Goal: Task Accomplishment & Management: Use online tool/utility

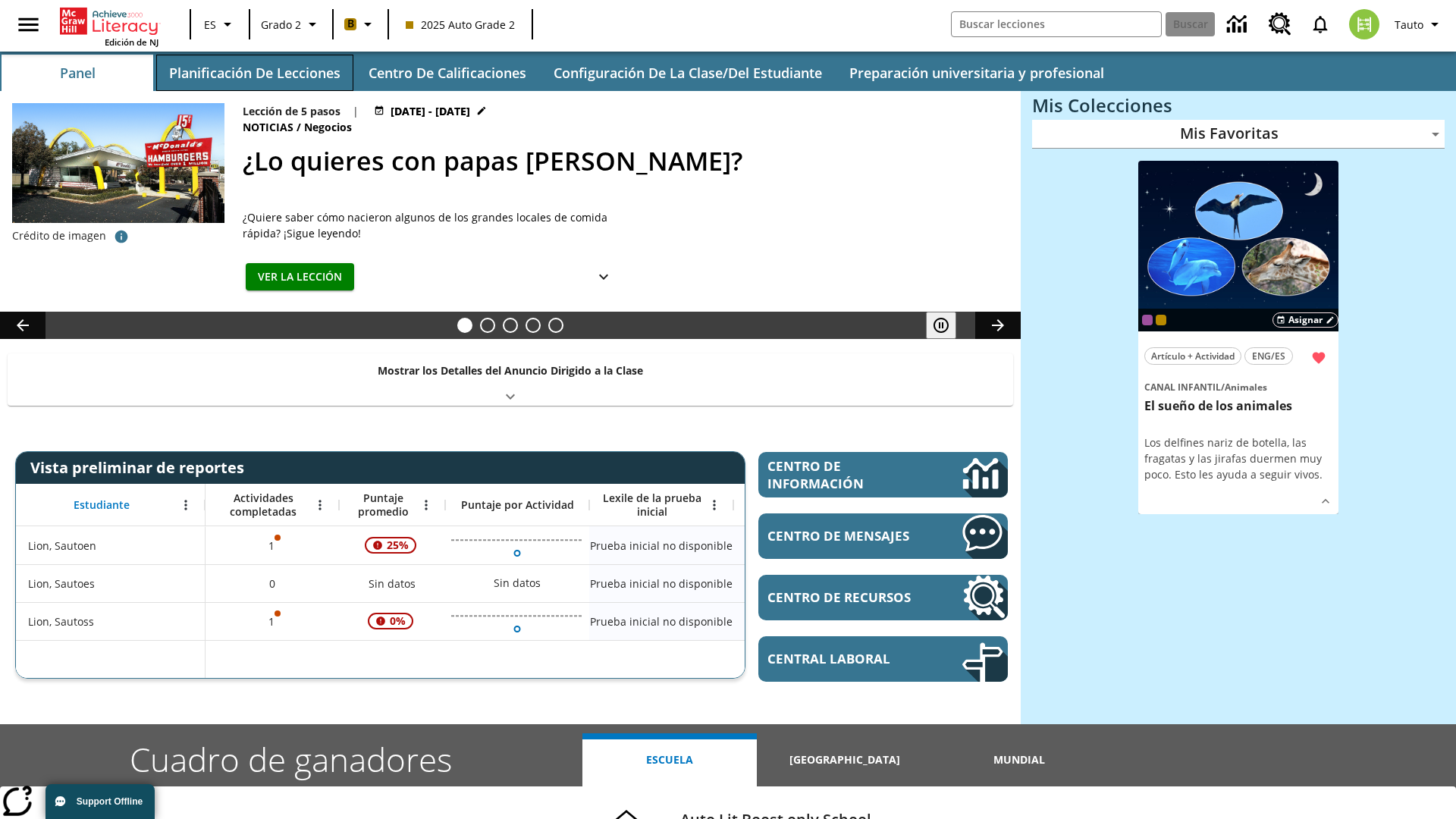
click at [254, 73] on button "Planificación de lecciones" at bounding box center [255, 73] width 197 height 37
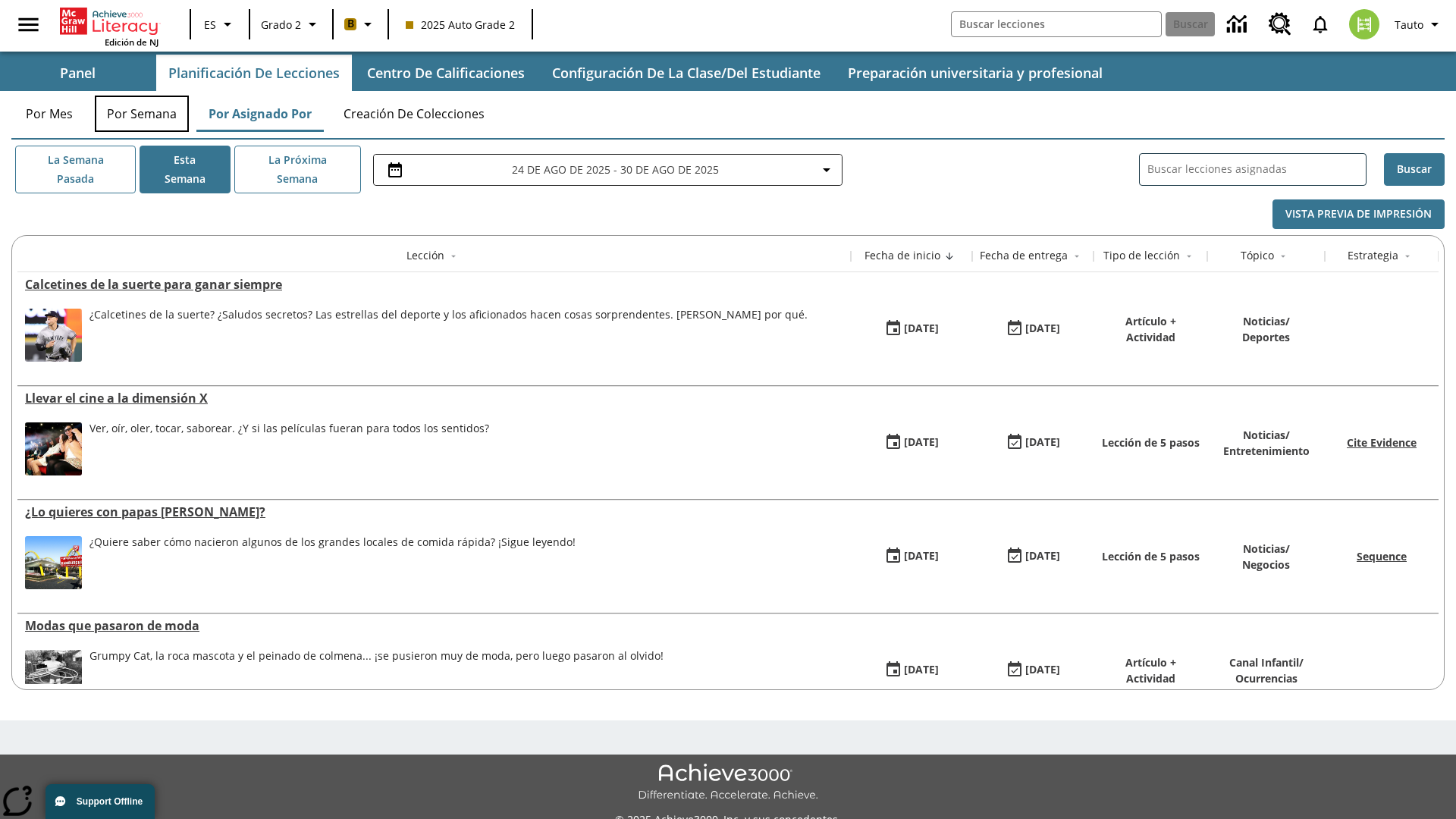
click at [142, 114] on button "Por semana" at bounding box center [141, 113] width 94 height 37
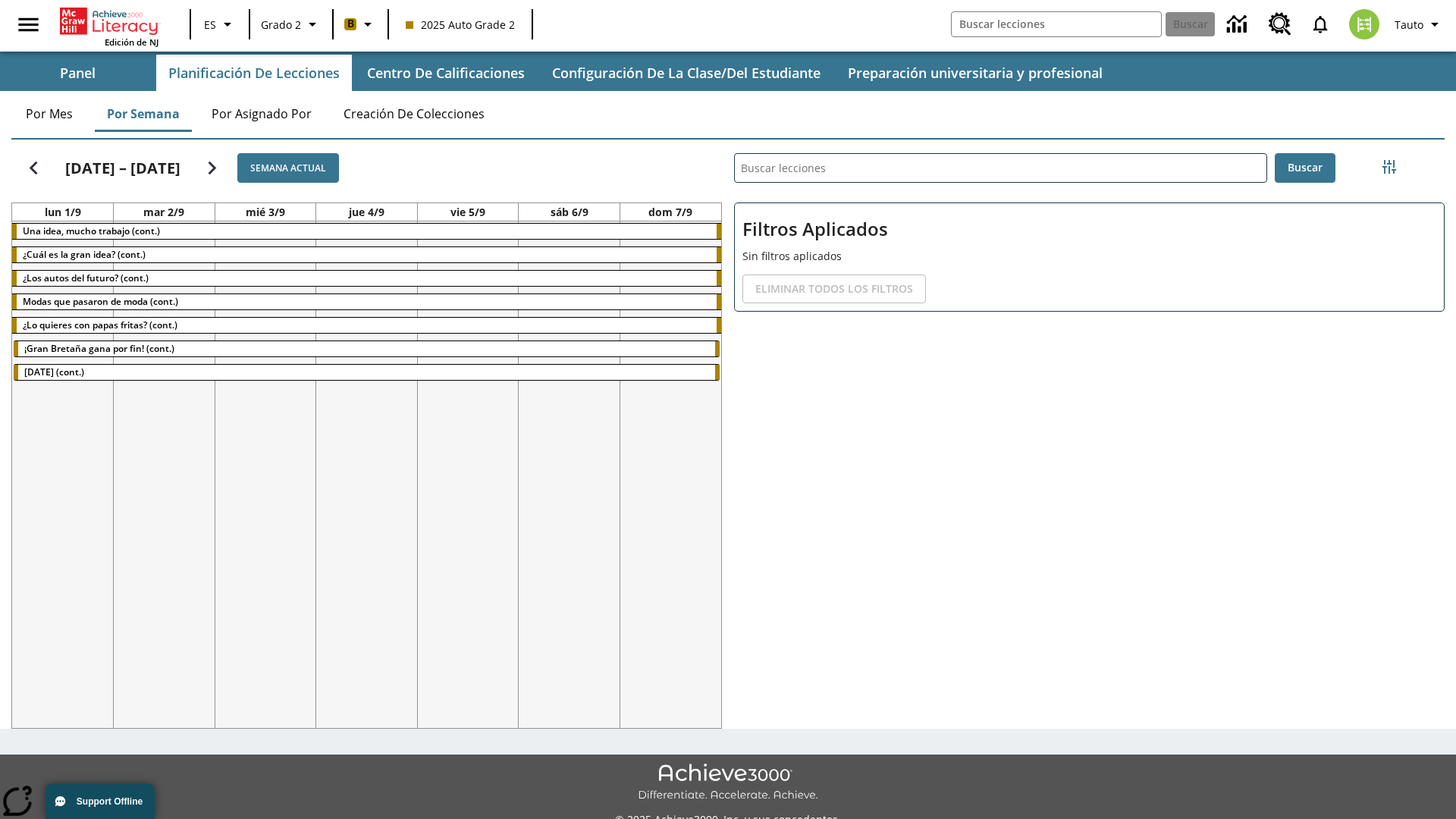
click at [202, 168] on icon "Seguir" at bounding box center [212, 168] width 27 height 27
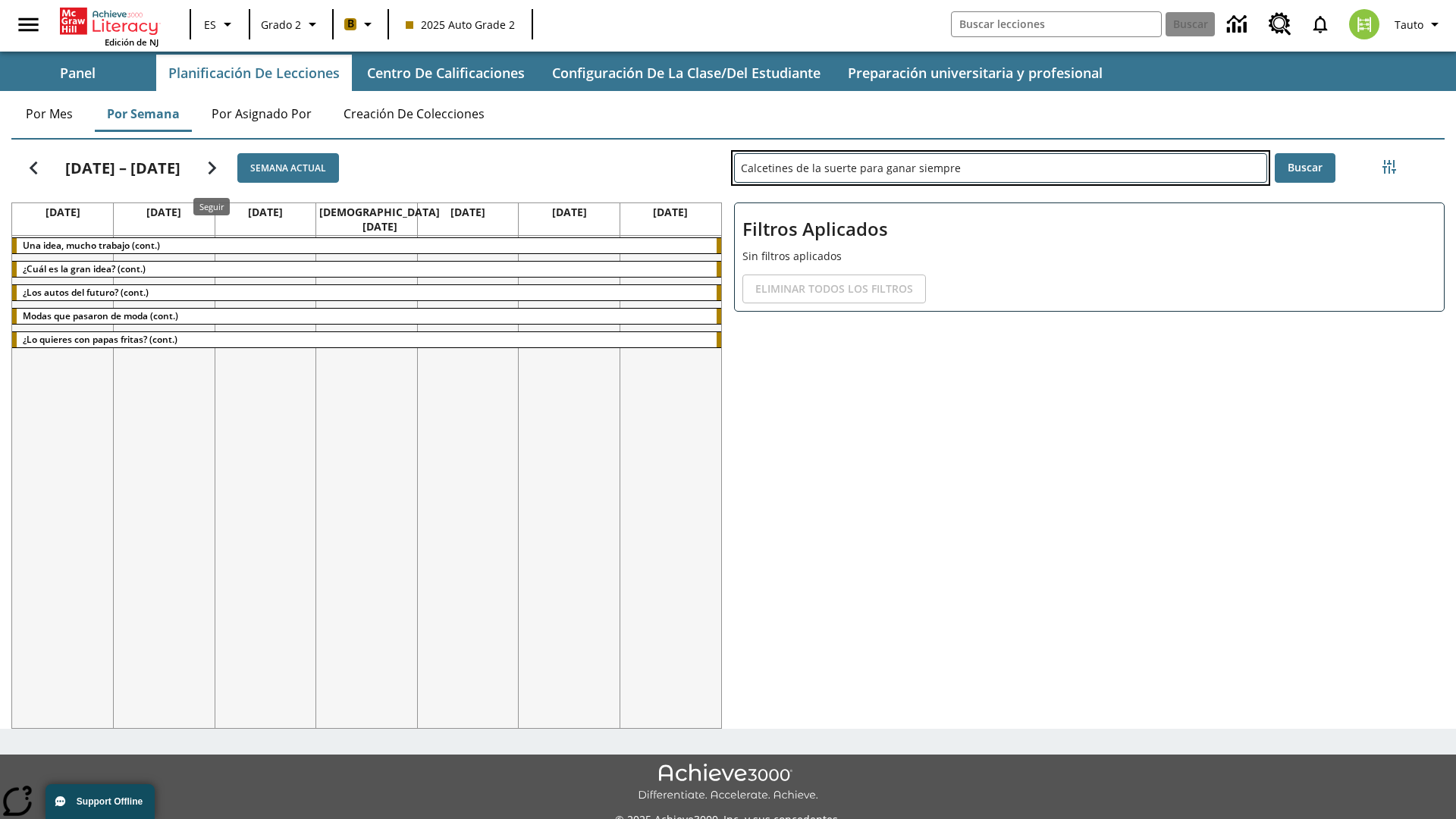
type input "Calcetines de la suerte para ganar siempre"
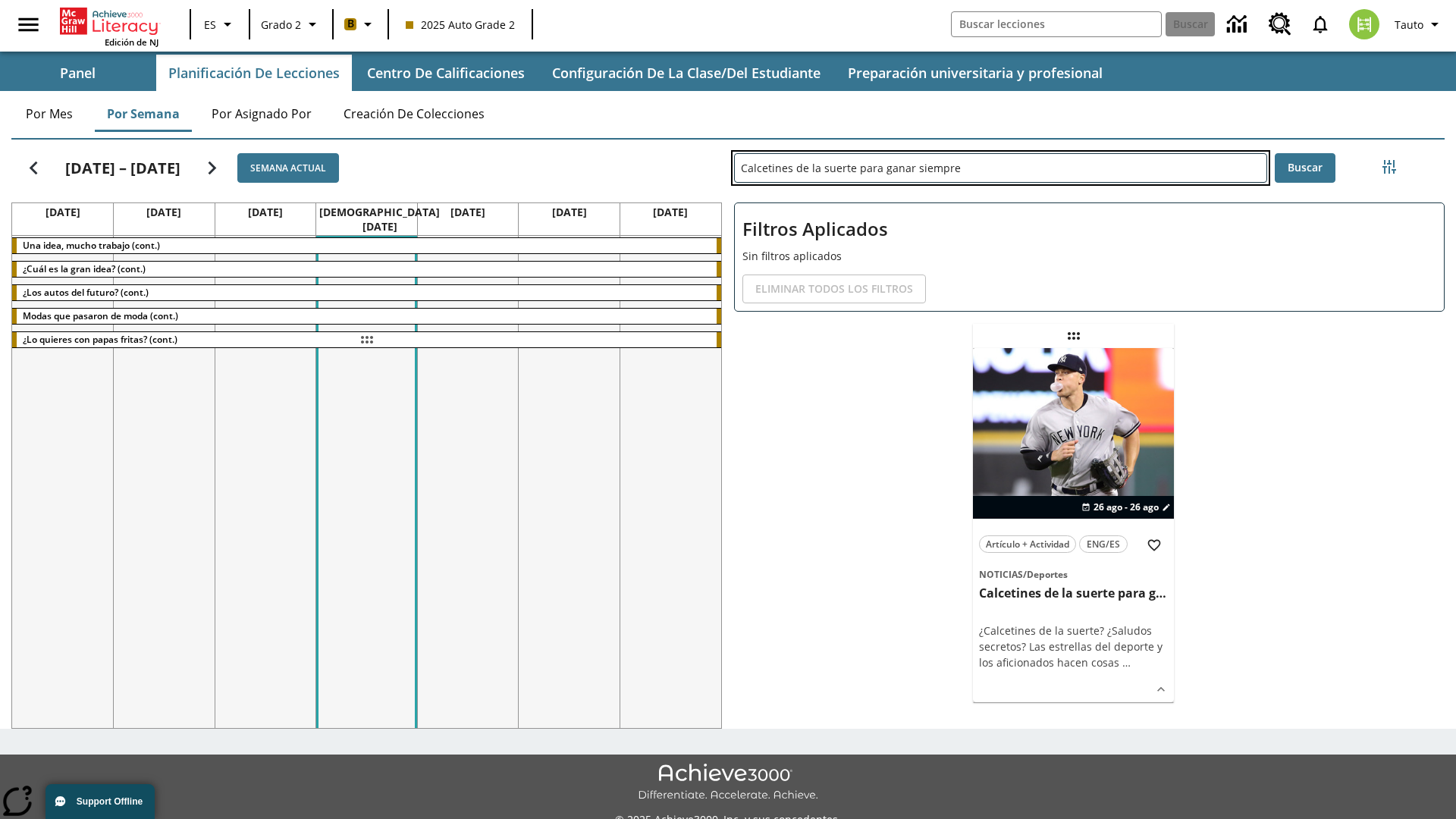
click at [366, 340] on div "[DATE] – [DATE] Semana actual [DATE] [DATE] [DATE] [DATE] [DATE] [DATE] [DATE] …" at bounding box center [722, 431] width 1446 height 595
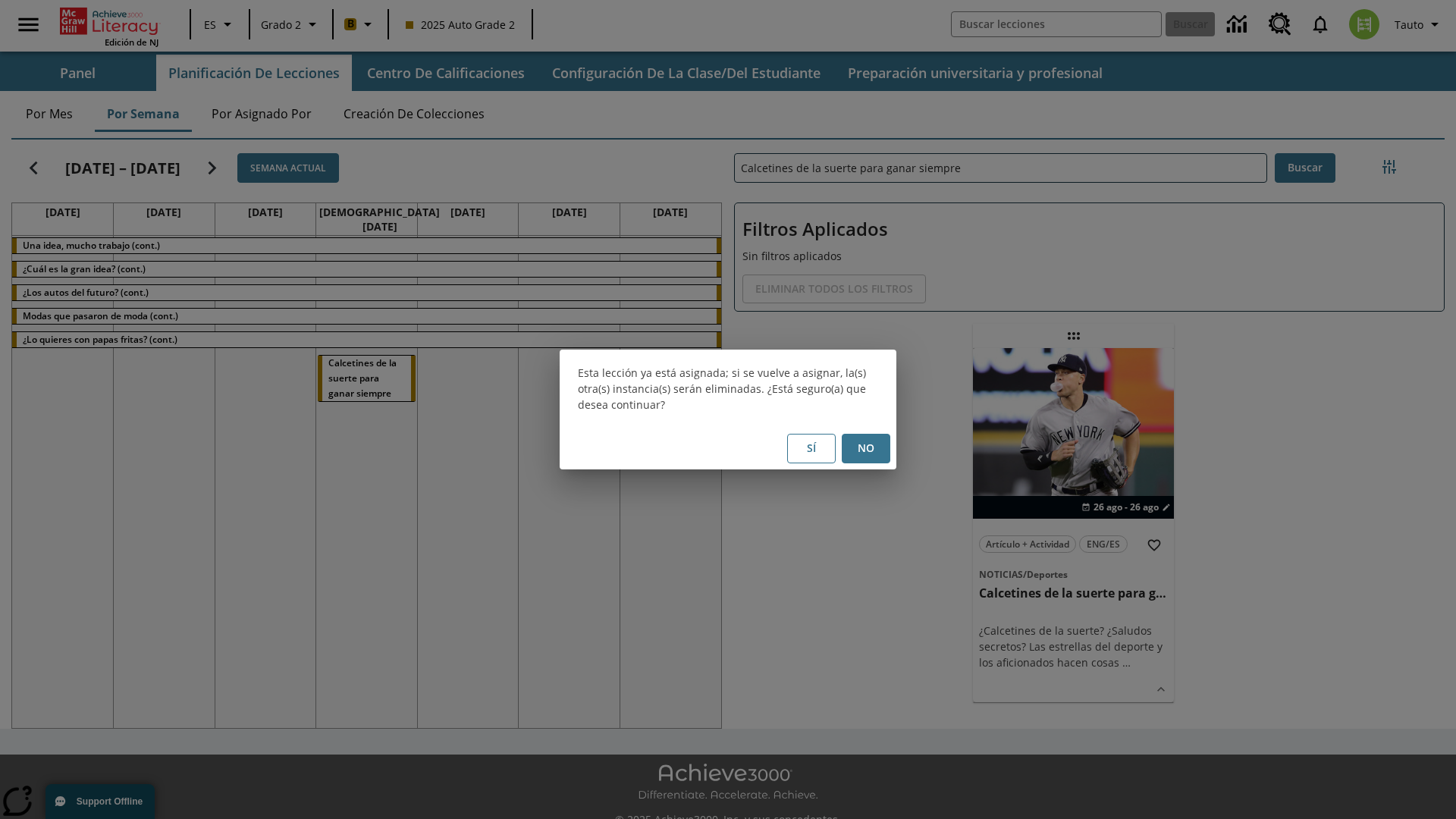
click at [866, 448] on button "No" at bounding box center [866, 448] width 48 height 30
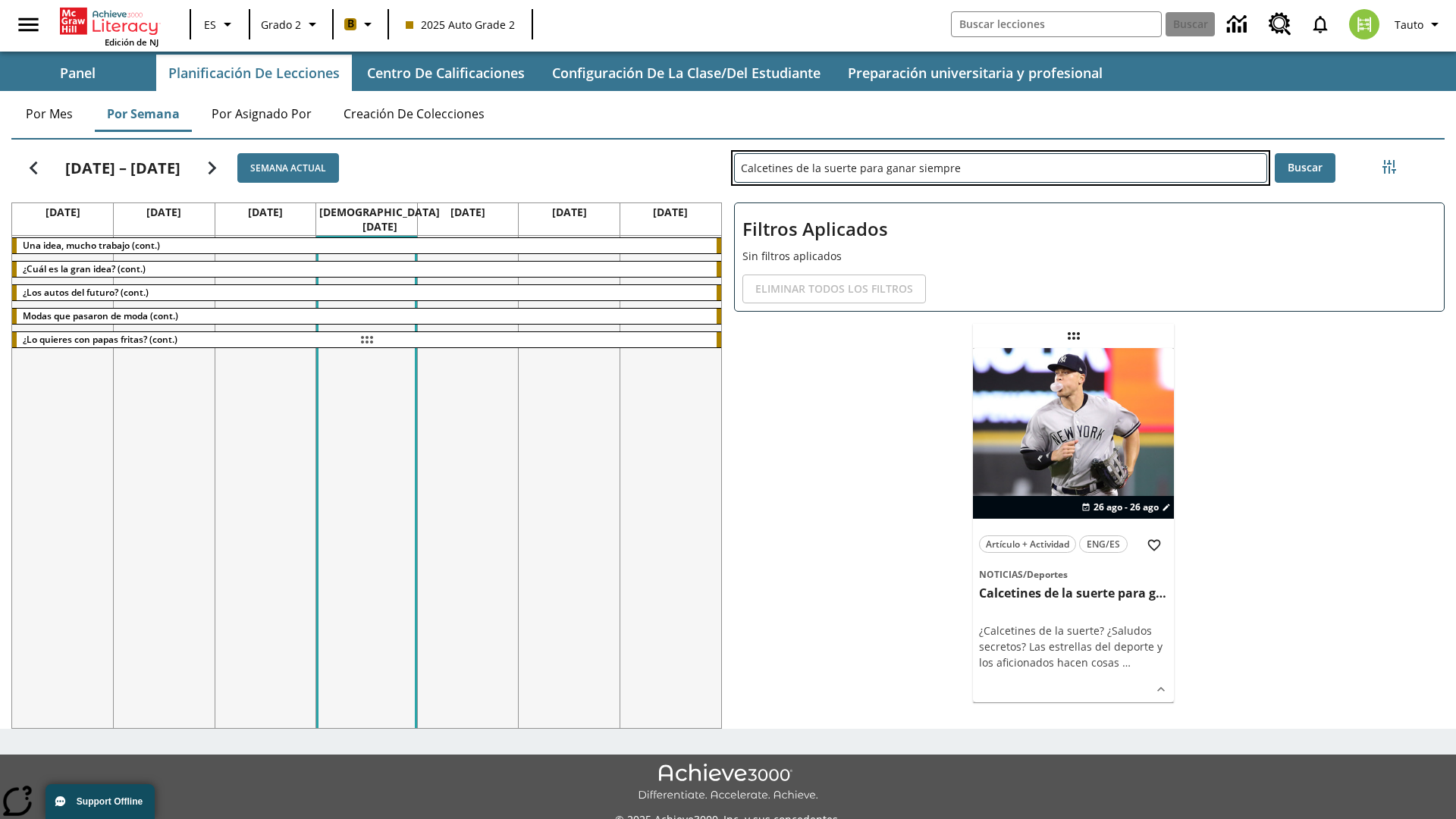
drag, startPoint x: 1073, startPoint y: 336, endPoint x: 366, endPoint y: 340, distance: 707.0
click at [366, 340] on div "[DATE] – [DATE] Semana actual [DATE] [DATE] [DATE] [DATE] [DATE] [DATE] [DATE] …" at bounding box center [722, 431] width 1446 height 595
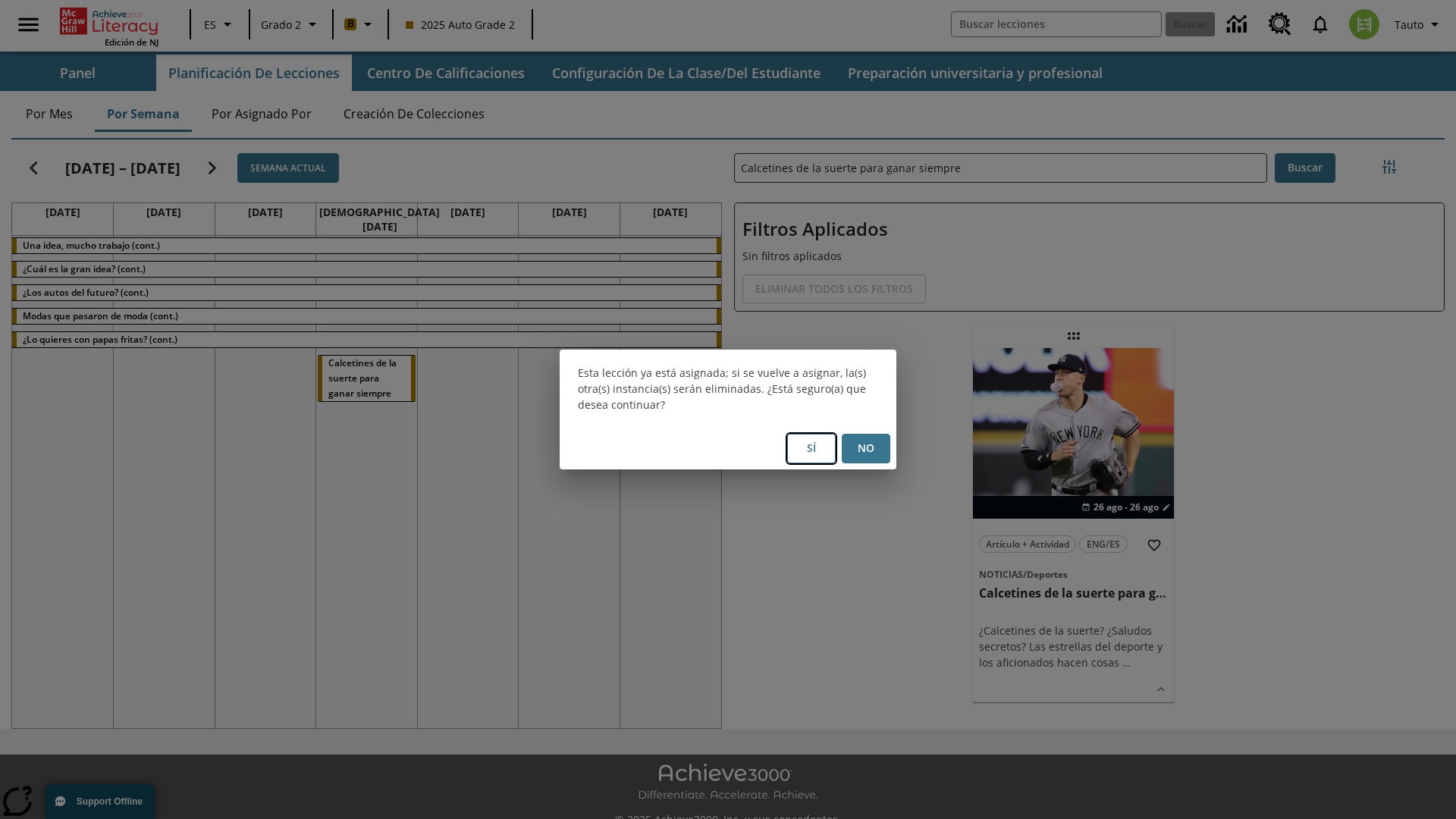
click at [812, 448] on button "Sí" at bounding box center [812, 448] width 48 height 30
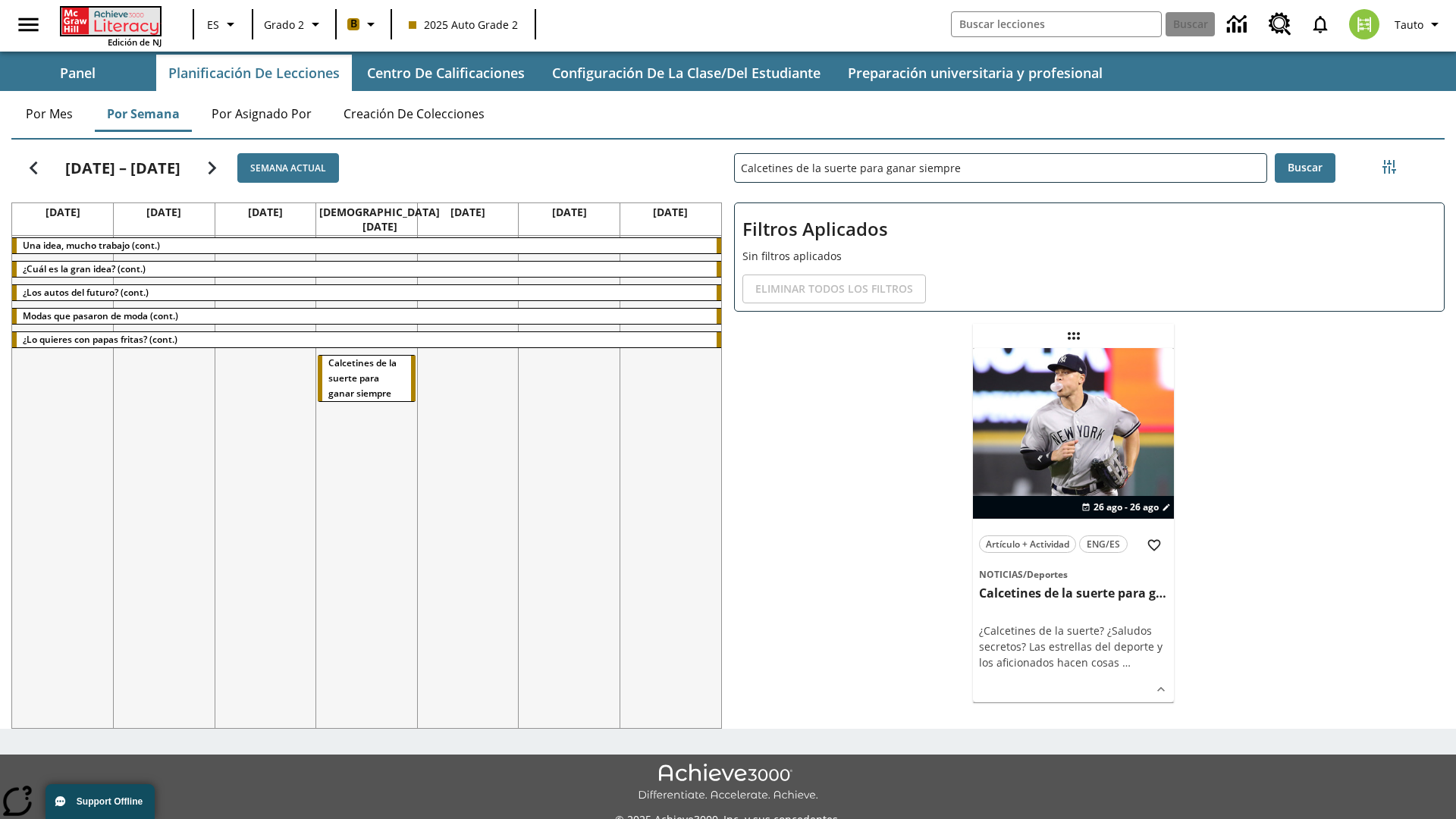
click at [109, 20] on icon "Portada" at bounding box center [112, 21] width 101 height 27
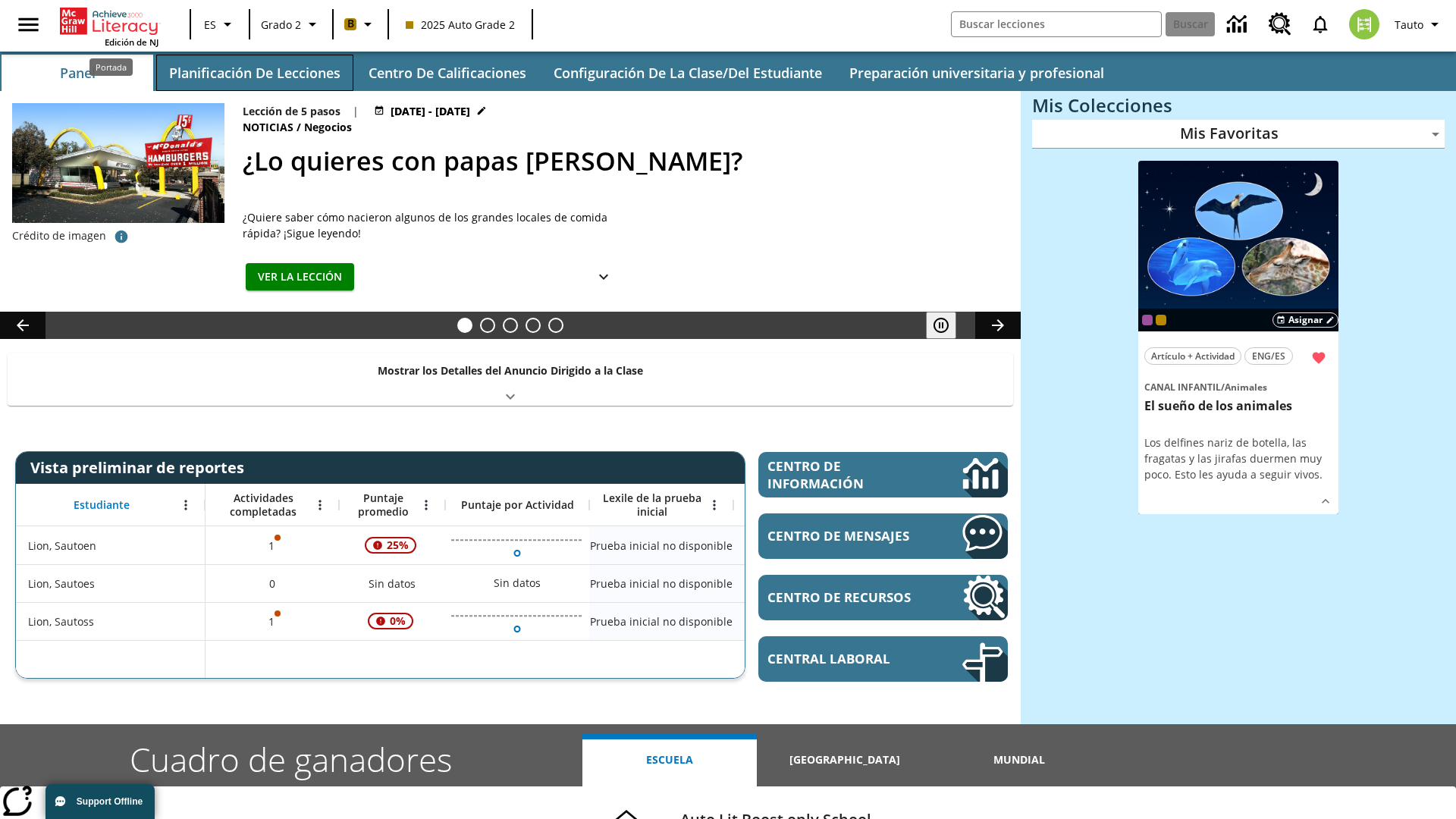
click at [254, 73] on button "Planificación de lecciones" at bounding box center [255, 73] width 197 height 37
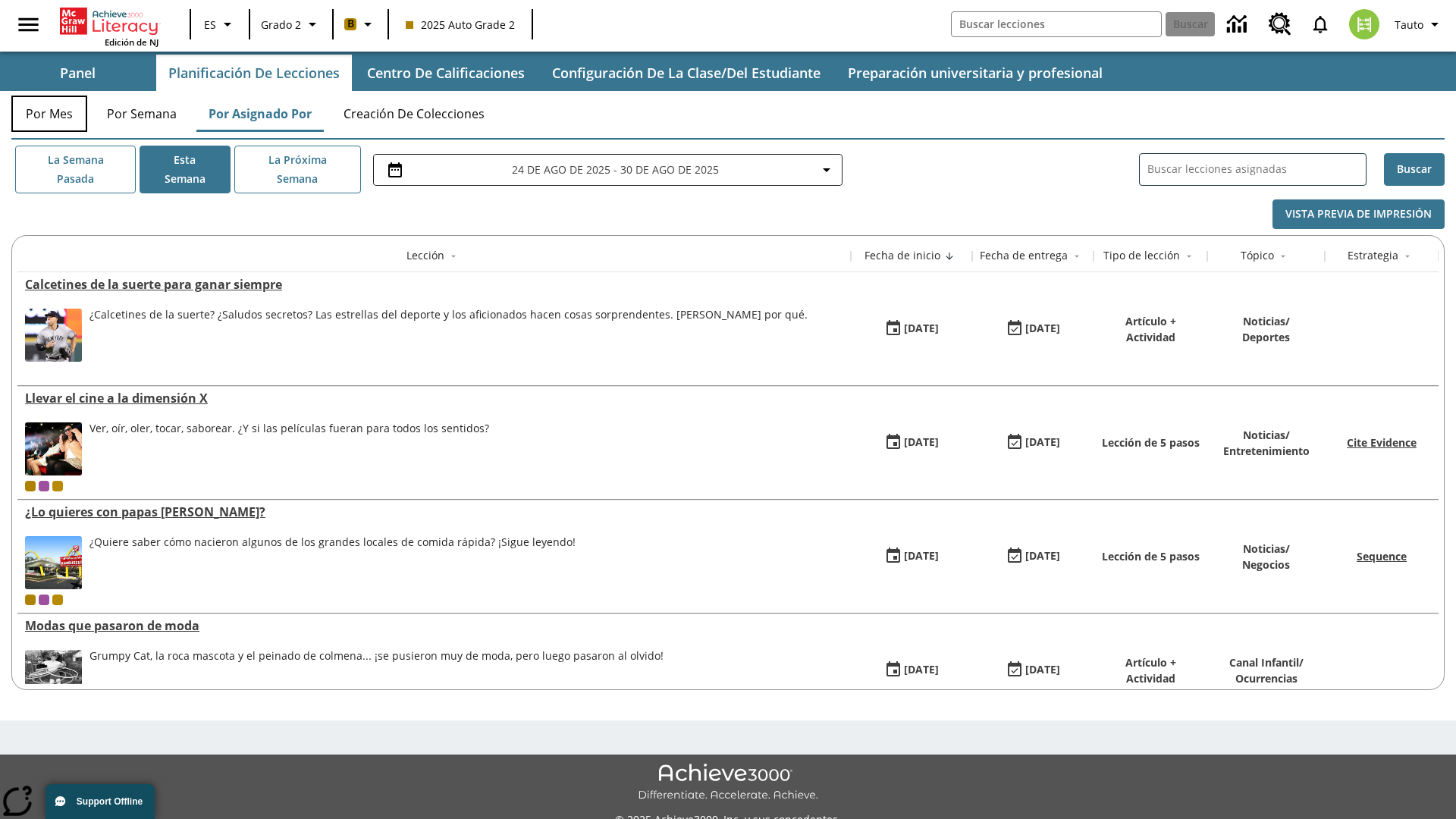
click at [49, 114] on button "Por mes" at bounding box center [49, 113] width 76 height 37
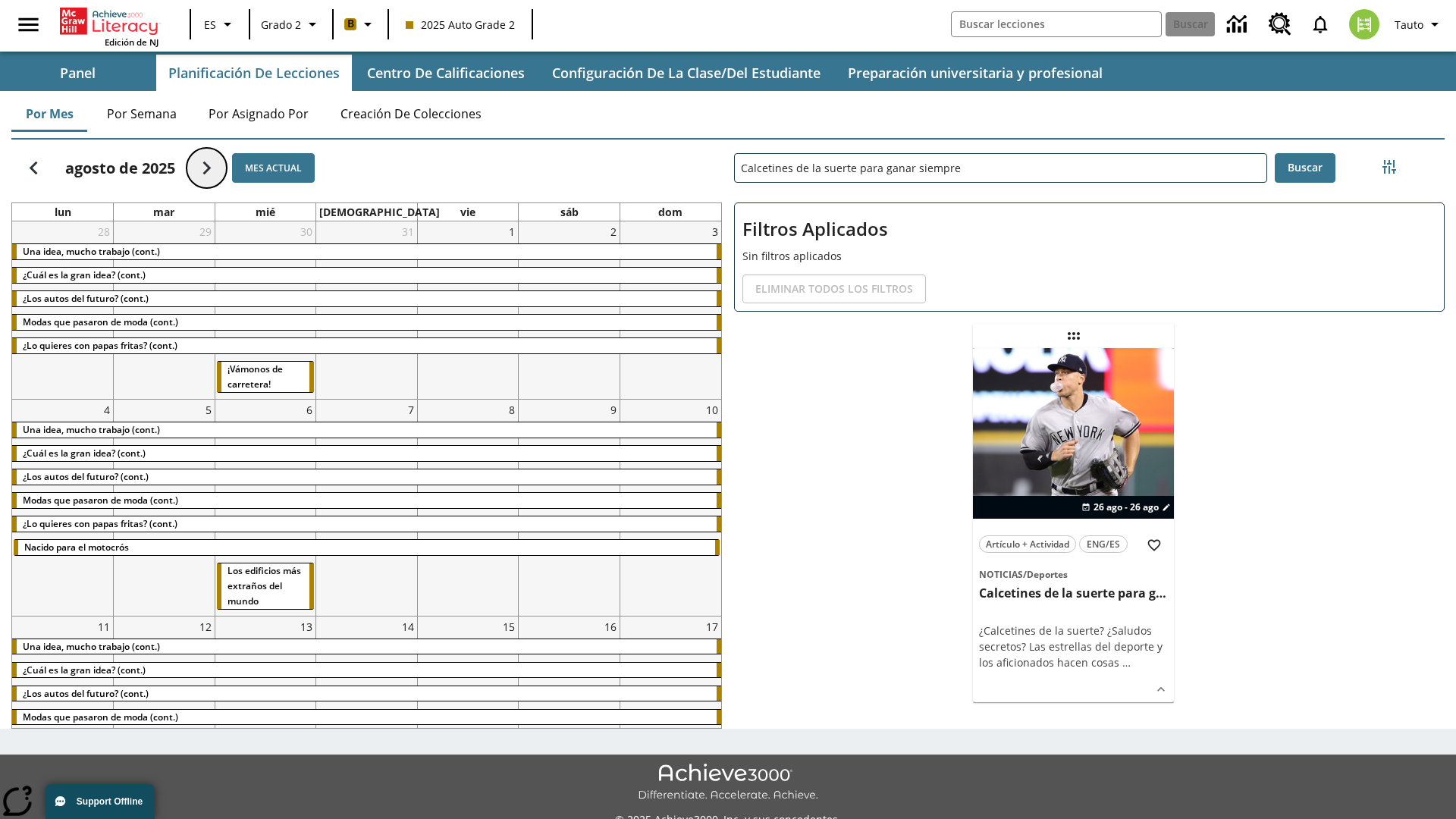
click at [206, 168] on icon "Seguir" at bounding box center [207, 168] width 27 height 27
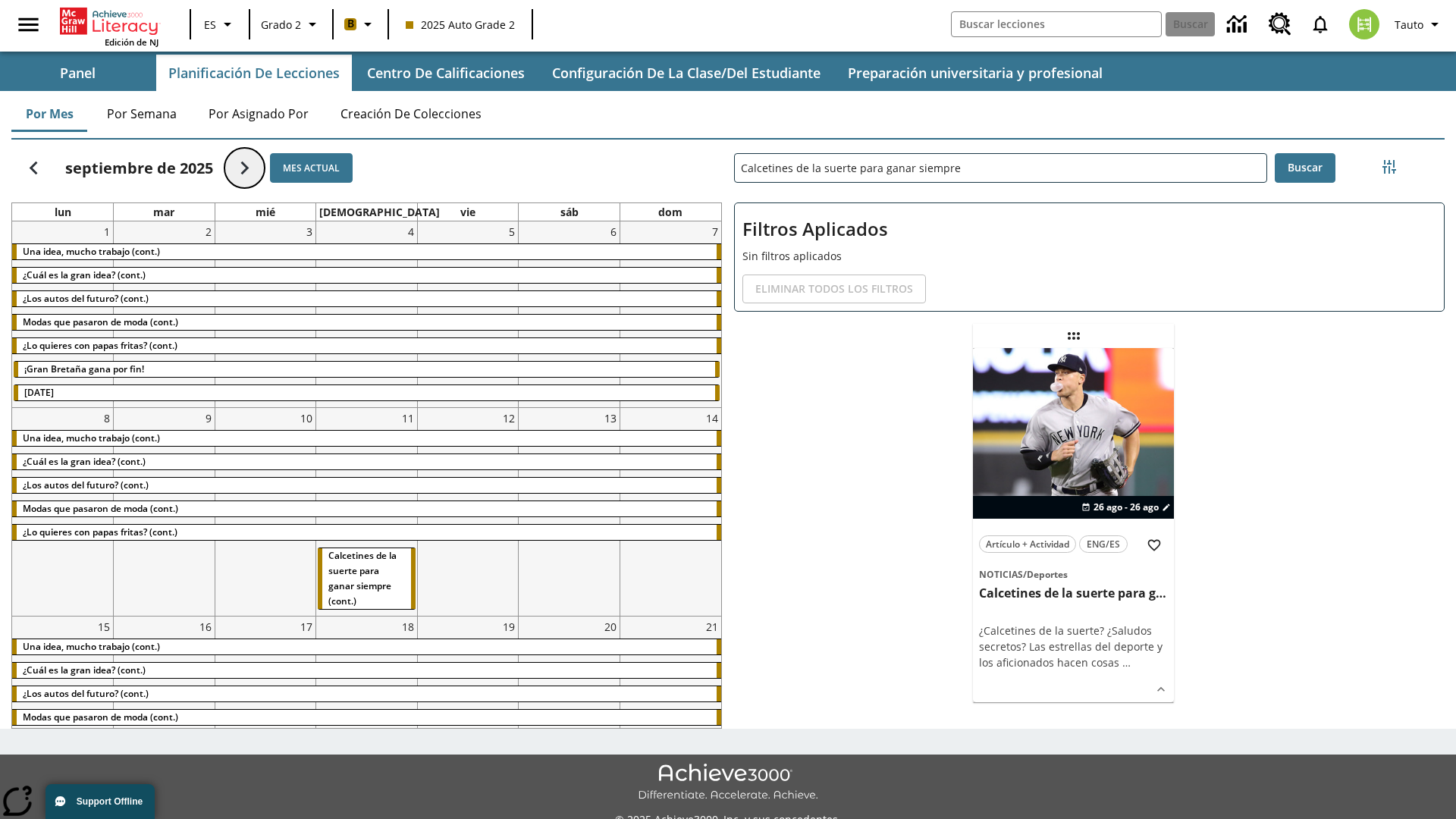
click at [244, 168] on icon "Seguir" at bounding box center [244, 168] width 27 height 27
